Goal: Task Accomplishment & Management: Complete application form

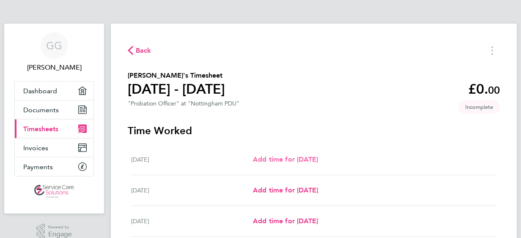
click at [299, 159] on span "Add time for [DATE]" at bounding box center [285, 160] width 65 height 8
select select "30"
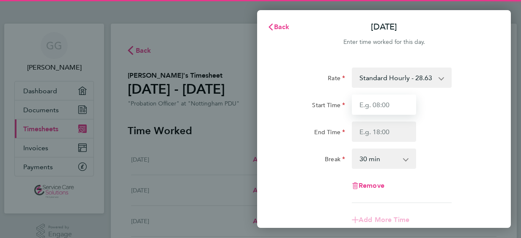
click at [372, 111] on input "Start Time" at bounding box center [384, 105] width 64 height 20
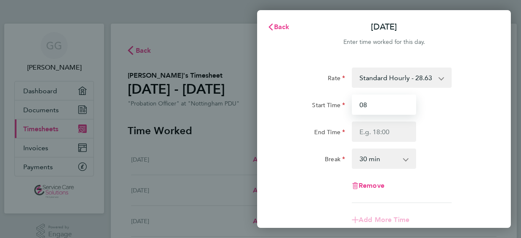
type input "0"
type input "10:00"
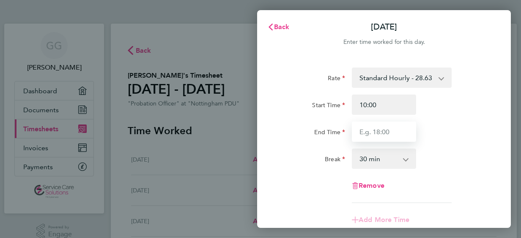
click at [365, 134] on input "End Time" at bounding box center [384, 132] width 64 height 20
type input "18:30"
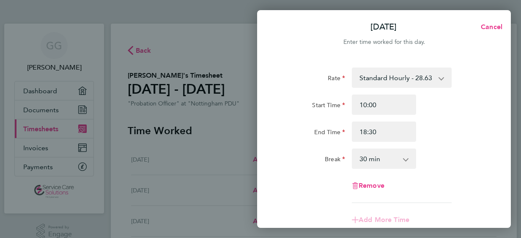
click at [447, 117] on div "Start Time 10:00 End Time 18:30" at bounding box center [383, 118] width 213 height 47
click at [429, 192] on div "Remove" at bounding box center [383, 199] width 213 height 20
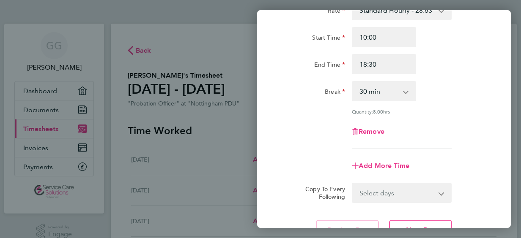
scroll to position [51, 0]
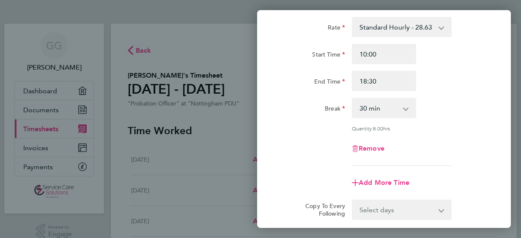
click at [481, 145] on div "Remove" at bounding box center [383, 149] width 213 height 20
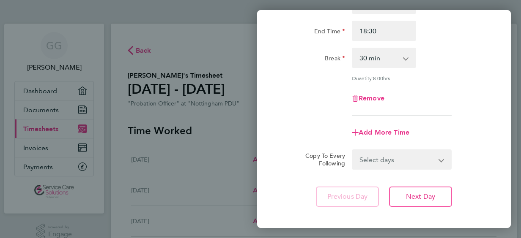
scroll to position [101, 0]
click at [404, 196] on button "Next Day" at bounding box center [420, 196] width 63 height 20
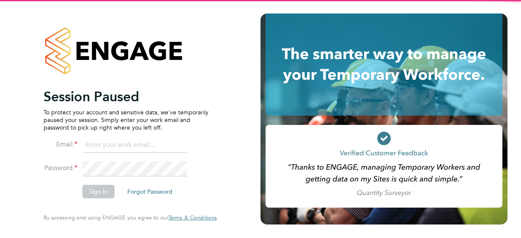
type input "[EMAIL_ADDRESS][DOMAIN_NAME]"
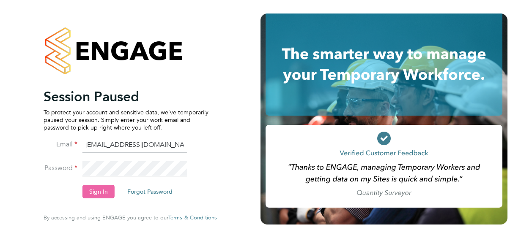
click at [106, 194] on button "Sign In" at bounding box center [98, 192] width 32 height 14
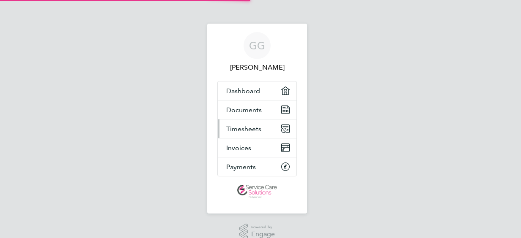
select select "30"
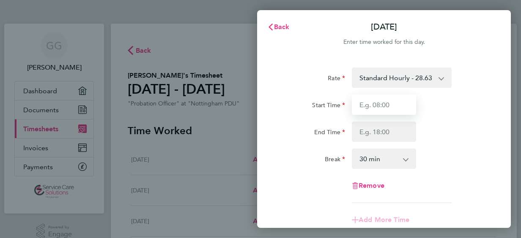
click at [355, 103] on input "Start Time" at bounding box center [384, 105] width 64 height 20
type input "09:30"
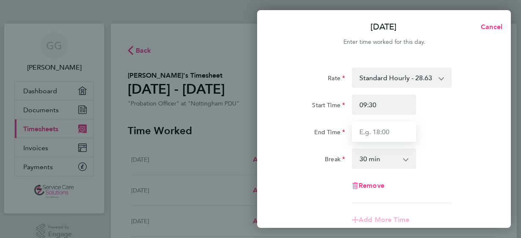
click at [368, 132] on input "End Time" at bounding box center [384, 132] width 64 height 20
type input "18:30"
click at [465, 180] on div "Rate Standard Hourly - 28.63 Start Time 09:30 End Time 18:30 Break 0 min 15 min…" at bounding box center [384, 136] width 206 height 136
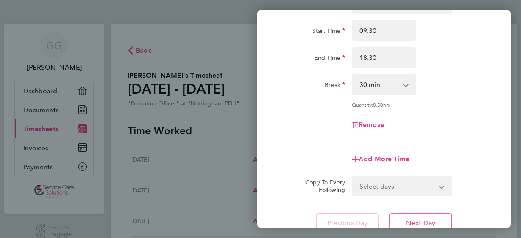
scroll to position [85, 0]
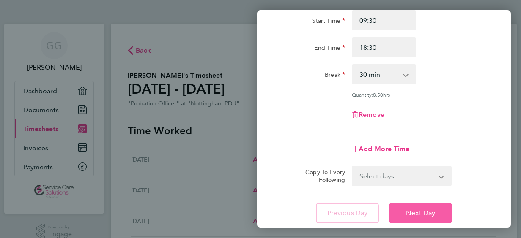
click at [423, 214] on span "Next Day" at bounding box center [420, 213] width 29 height 8
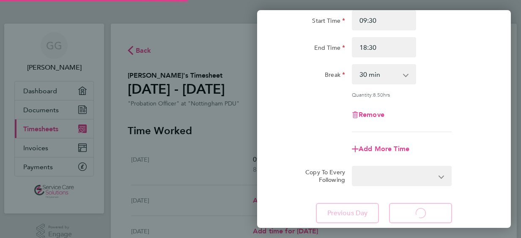
select select "30"
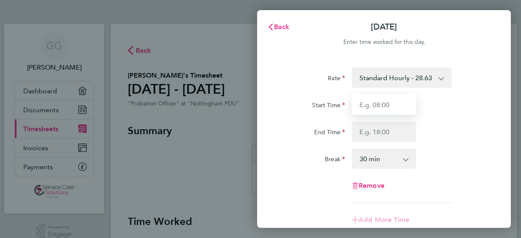
click at [375, 99] on input "Start Time" at bounding box center [384, 105] width 64 height 20
type input "08:30"
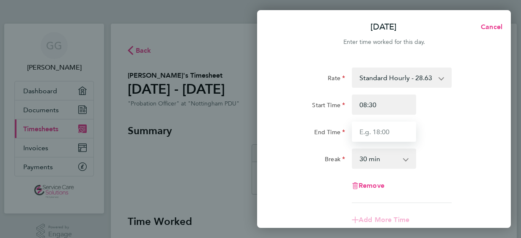
click at [365, 127] on input "End Time" at bounding box center [384, 132] width 64 height 20
type input "18:30"
click at [449, 173] on div "Rate Standard Hourly - 28.63 Start Time 08:30 End Time 18:30 Break 0 min 15 min…" at bounding box center [384, 136] width 206 height 136
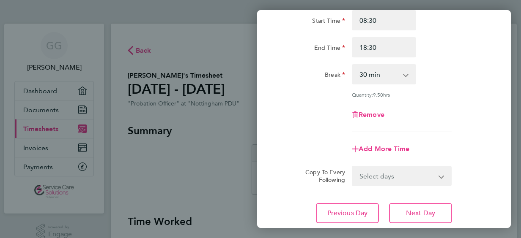
scroll to position [101, 0]
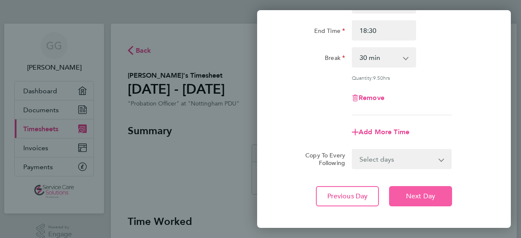
click at [431, 186] on button "Next Day" at bounding box center [420, 196] width 63 height 20
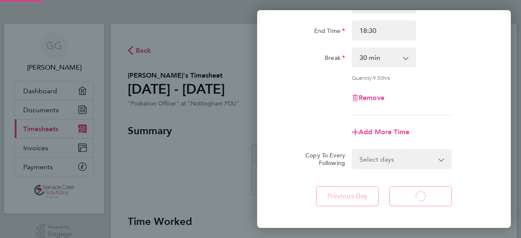
select select "30"
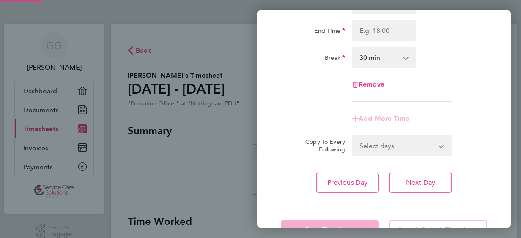
click at [453, 68] on div "Rate Standard Hourly - 28.63 Start Time End Time Break 0 min 15 min 30 min 45 m…" at bounding box center [384, 34] width 206 height 136
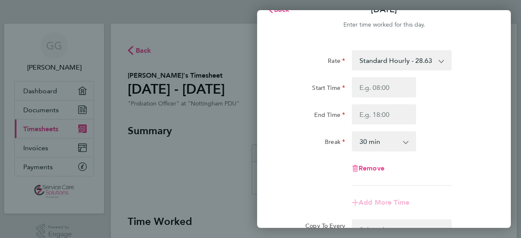
scroll to position [17, 0]
click at [373, 81] on input "Start Time" at bounding box center [384, 88] width 64 height 20
type input "08:30"
click at [368, 114] on input "End Time" at bounding box center [384, 115] width 64 height 20
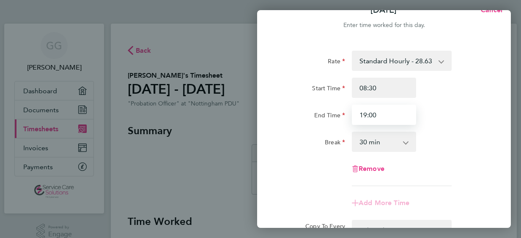
type input "19:00"
click at [445, 110] on div "End Time 19:00" at bounding box center [383, 115] width 213 height 20
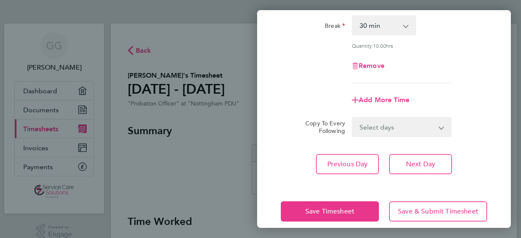
scroll to position [135, 0]
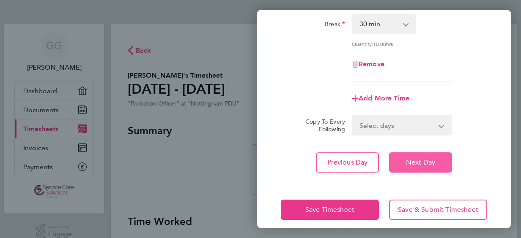
click at [420, 159] on span "Next Day" at bounding box center [420, 162] width 29 height 8
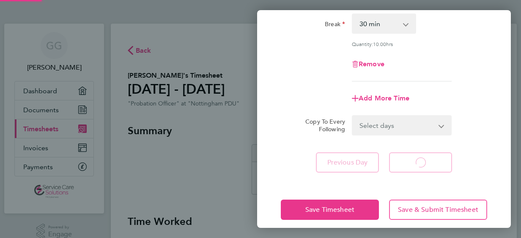
select select "30"
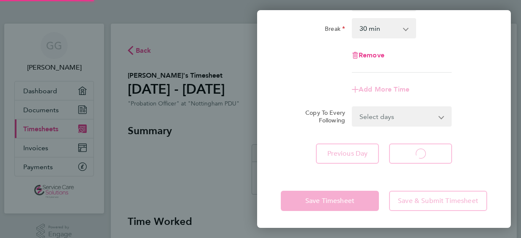
scroll to position [130, 0]
select select "30"
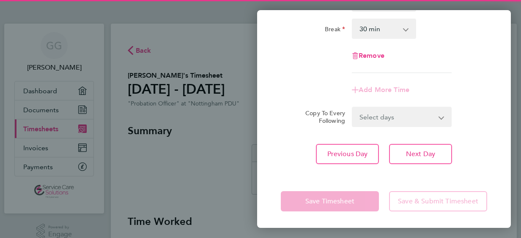
click at [464, 41] on div "Rate Standard Hourly - 28.63 Start Time End Time Break 0 min 15 min 30 min 45 m…" at bounding box center [384, 5] width 206 height 136
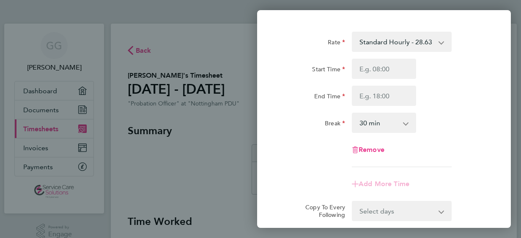
scroll to position [29, 0]
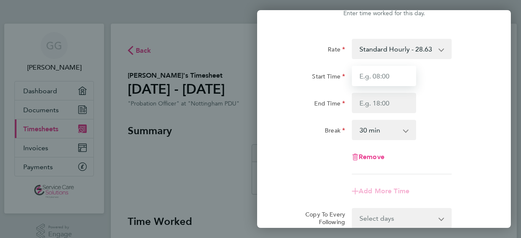
click at [361, 73] on input "Start Time" at bounding box center [384, 76] width 64 height 20
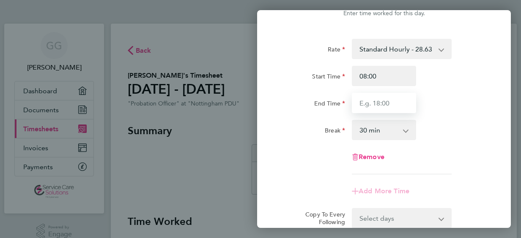
click at [354, 97] on input "End Time" at bounding box center [384, 103] width 64 height 20
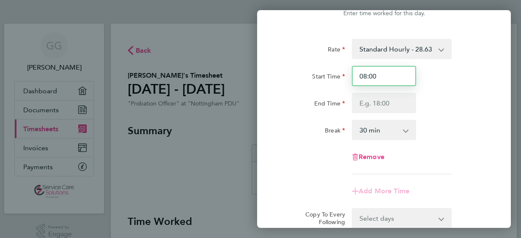
click at [387, 78] on input "08:00" at bounding box center [384, 76] width 64 height 20
type input "0"
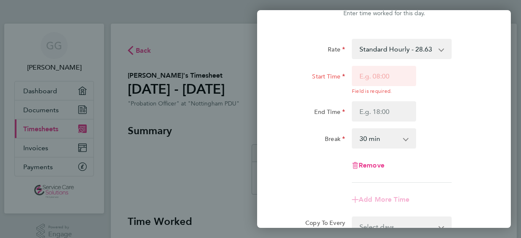
click at [480, 79] on div "Start Time Field is required." at bounding box center [383, 80] width 213 height 29
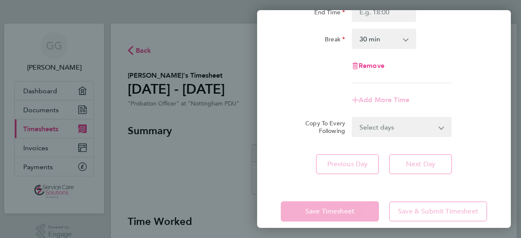
scroll to position [130, 0]
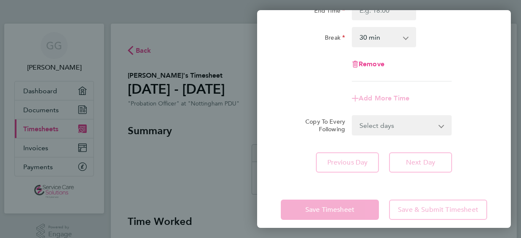
click at [488, 57] on div "Remove" at bounding box center [383, 64] width 213 height 20
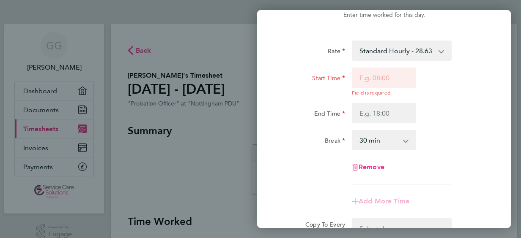
scroll to position [0, 0]
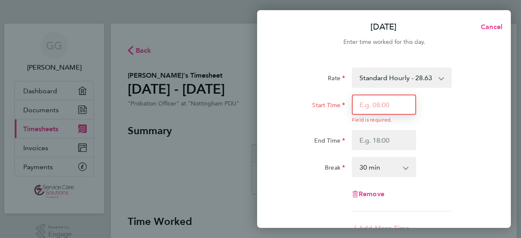
drag, startPoint x: 361, startPoint y: 105, endPoint x: 355, endPoint y: 105, distance: 5.5
click at [355, 105] on input "Start Time" at bounding box center [384, 105] width 64 height 20
click at [479, 30] on span "Cancel" at bounding box center [490, 27] width 24 height 8
select select "30"
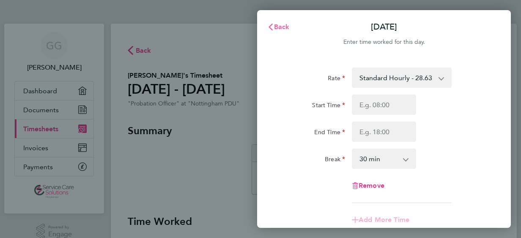
click at [278, 25] on span "Back" at bounding box center [282, 27] width 16 height 8
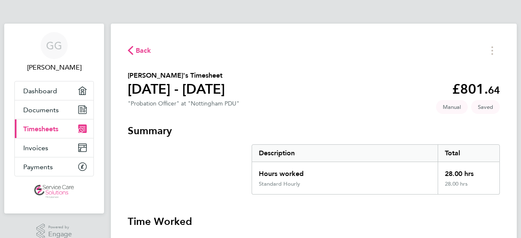
click at [271, 215] on h3 "Time Worked" at bounding box center [314, 222] width 372 height 14
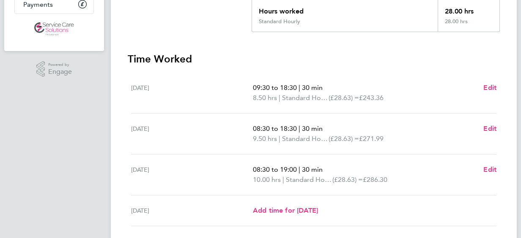
scroll to position [186, 0]
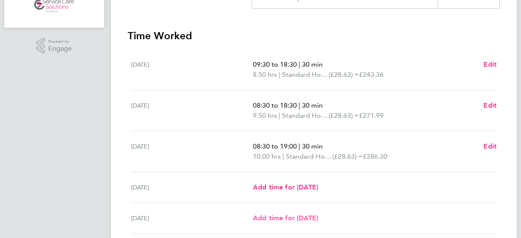
click at [294, 215] on span "Add time for [DATE]" at bounding box center [285, 218] width 65 height 8
select select "30"
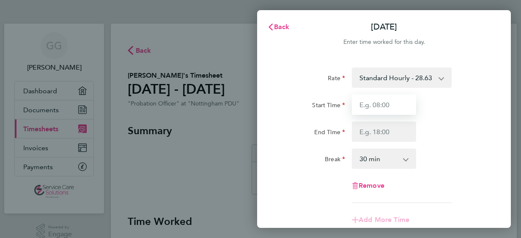
click at [362, 106] on input "Start Time" at bounding box center [384, 105] width 64 height 20
type input "07:30"
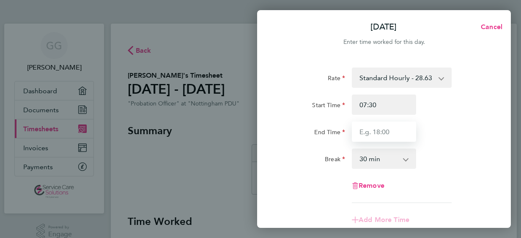
click at [372, 132] on input "End Time" at bounding box center [384, 132] width 64 height 20
type input "16:00"
click at [440, 141] on div "End Time 16:00" at bounding box center [383, 132] width 213 height 20
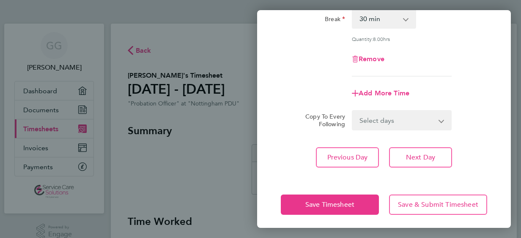
scroll to position [143, 0]
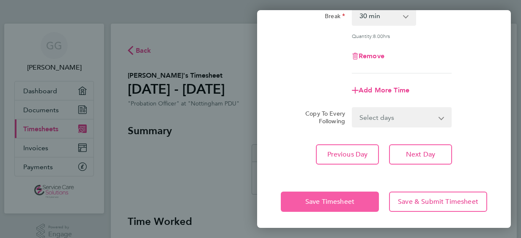
click at [328, 197] on button "Save Timesheet" at bounding box center [330, 202] width 98 height 20
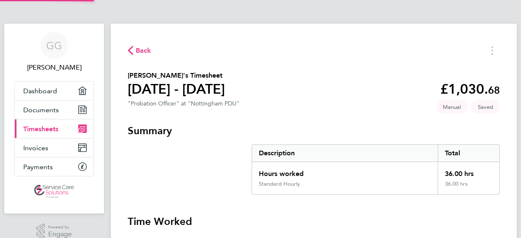
click at [213, 163] on section "Summary Description Total Hours worked 36.00 hrs Standard Hourly 36.00 hrs" at bounding box center [314, 159] width 372 height 71
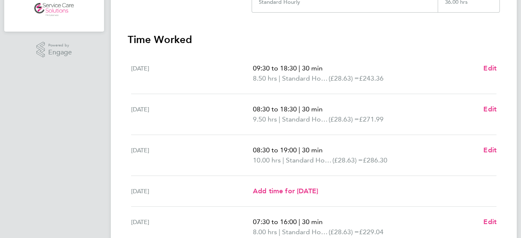
scroll to position [186, 0]
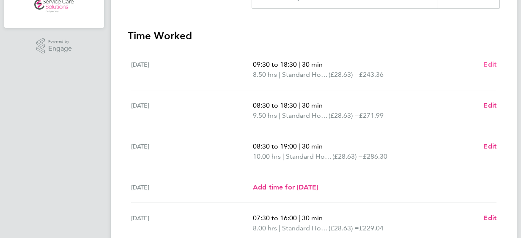
click at [491, 66] on span "Edit" at bounding box center [489, 64] width 13 height 8
select select "30"
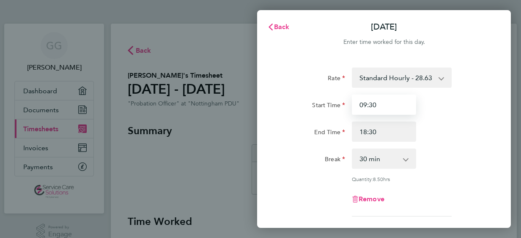
click at [368, 103] on input "09:30" at bounding box center [384, 105] width 64 height 20
type input "08:30"
click at [493, 145] on div "Rate Standard Hourly - 28.63 Start Time 08:30 End Time 18:30 Break 0 min 15 min…" at bounding box center [384, 187] width 254 height 261
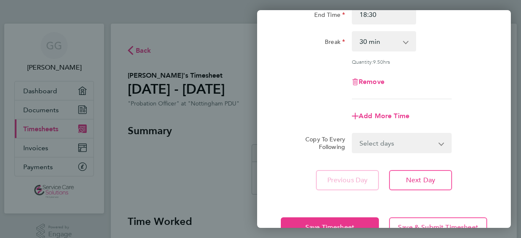
scroll to position [135, 0]
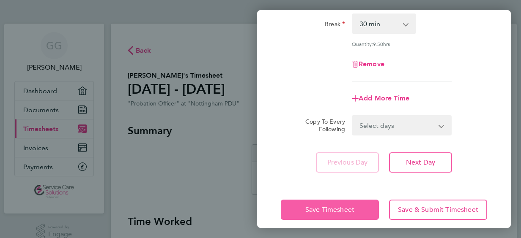
click at [311, 208] on span "Save Timesheet" at bounding box center [329, 210] width 49 height 8
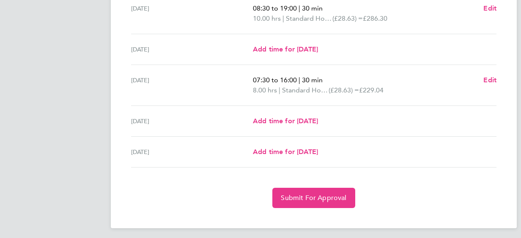
scroll to position [327, 0]
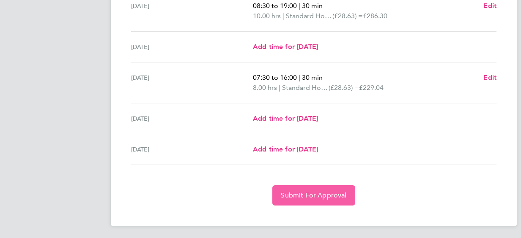
click at [291, 192] on span "Submit For Approval" at bounding box center [314, 195] width 66 height 8
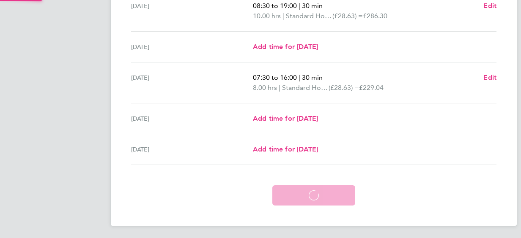
scroll to position [286, 0]
